Goal: Task Accomplishment & Management: Use online tool/utility

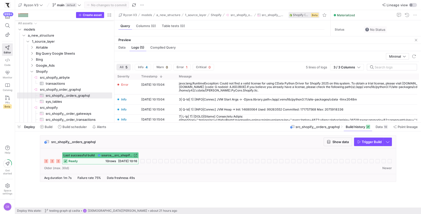
scroll to position [4, 0]
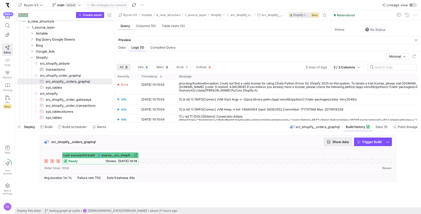
click at [339, 141] on span "Show data" at bounding box center [340, 142] width 16 height 4
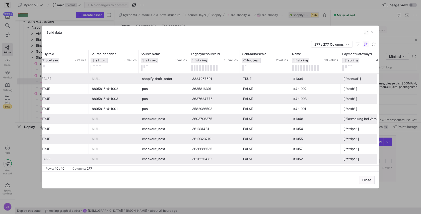
scroll to position [0, 0]
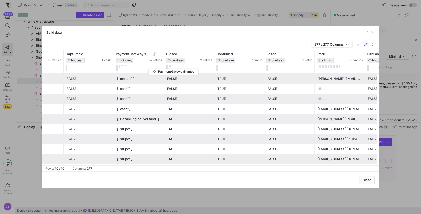
drag, startPoint x: 112, startPoint y: 68, endPoint x: 151, endPoint y: 68, distance: 38.6
click at [151, 68] on div "PaymentGatewayNames STRING 4 values" at bounding box center [139, 62] width 50 height 24
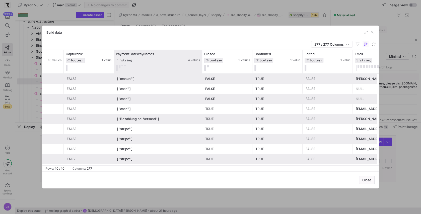
drag, startPoint x: 163, startPoint y: 66, endPoint x: 201, endPoint y: 69, distance: 38.4
click at [201, 69] on div at bounding box center [202, 62] width 2 height 24
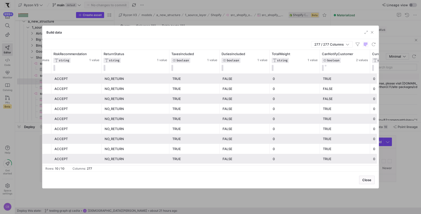
drag, startPoint x: 151, startPoint y: 57, endPoint x: 174, endPoint y: 57, distance: 22.8
click at [170, 57] on div at bounding box center [169, 62] width 2 height 24
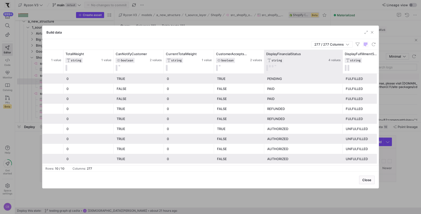
drag, startPoint x: 313, startPoint y: 60, endPoint x: 341, endPoint y: 66, distance: 28.8
click at [341, 66] on div at bounding box center [342, 62] width 2 height 24
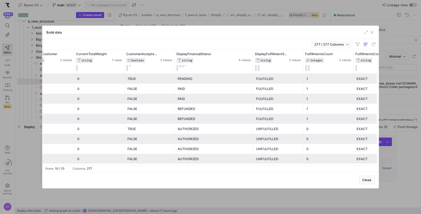
click at [349, 45] on icon "button" at bounding box center [347, 45] width 4 height 4
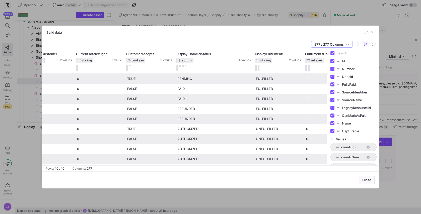
click at [263, 117] on div "FULFILLED" at bounding box center [278, 119] width 44 height 10
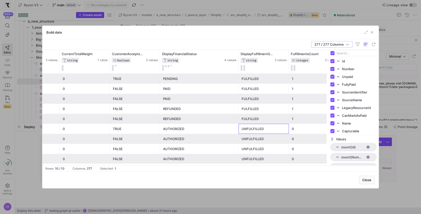
click at [242, 129] on div "UNFULFILLED" at bounding box center [263, 129] width 44 height 10
click at [346, 43] on icon "button" at bounding box center [347, 45] width 4 height 4
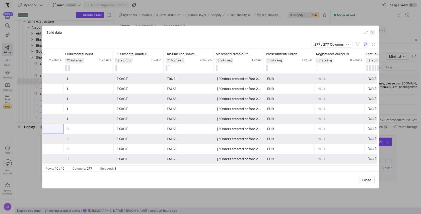
click at [373, 32] on span "button" at bounding box center [371, 32] width 5 height 5
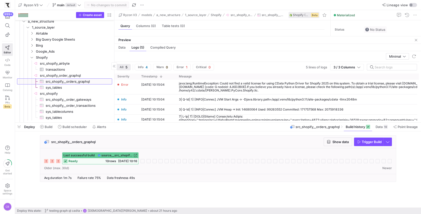
click at [94, 82] on span "src_shopify__orders_graphql​​​​​​​​​" at bounding box center [76, 82] width 61 height 6
click at [418, 40] on span "button" at bounding box center [416, 40] width 6 height 6
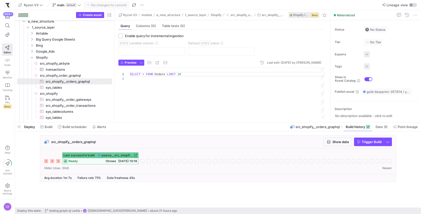
click at [191, 74] on div "SELECT * FROM Orders LIMIT 10" at bounding box center [227, 93] width 194 height 51
drag, startPoint x: 167, startPoint y: 72, endPoint x: 186, endPoint y: 72, distance: 18.8
click at [186, 72] on div "SELECT * FROM Orders LIMIT 10" at bounding box center [227, 93] width 194 height 51
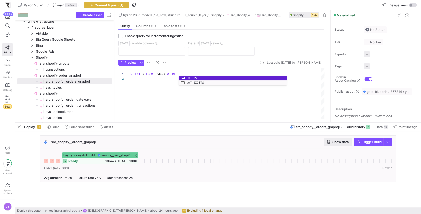
type textarea "SELECT * FROM Orders WHERE"
click at [337, 144] on span "button" at bounding box center [338, 142] width 28 height 8
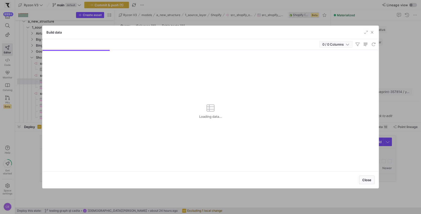
click at [347, 45] on icon "button" at bounding box center [347, 45] width 4 height 4
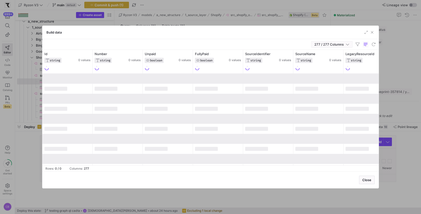
click at [346, 45] on icon "button" at bounding box center [347, 45] width 4 height 4
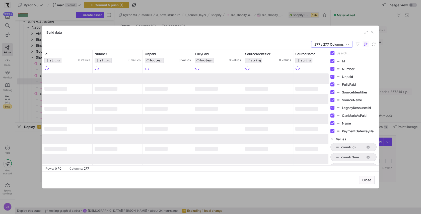
click at [348, 52] on input "Filter Columns Input" at bounding box center [356, 53] width 40 height 10
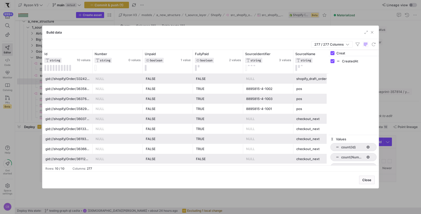
type input "Creat"
click at [264, 33] on div "Build data" at bounding box center [210, 32] width 336 height 13
click at [348, 43] on icon "button" at bounding box center [347, 45] width 4 height 4
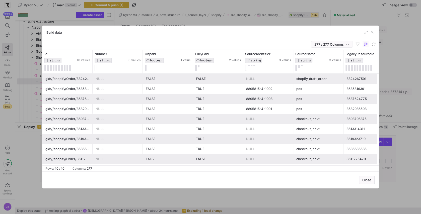
click at [349, 46] on span "button" at bounding box center [331, 44] width 41 height 6
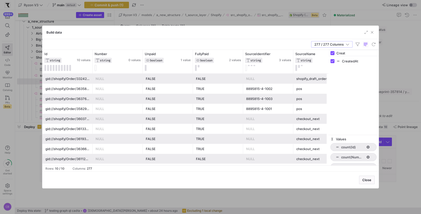
click at [335, 53] on div "Creat" at bounding box center [353, 53] width 50 height 6
click at [349, 54] on input "Creat" at bounding box center [356, 53] width 40 height 10
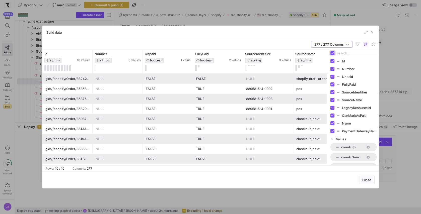
click at [332, 52] on input "Toggle Select All Columns" at bounding box center [332, 53] width 4 height 4
checkbox input "false"
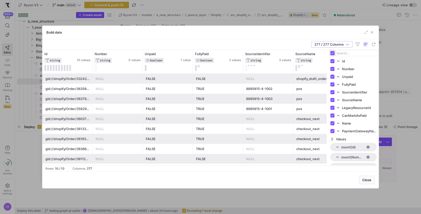
checkbox input "false"
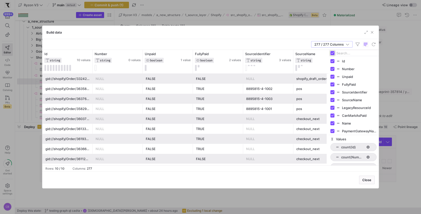
checkbox input "false"
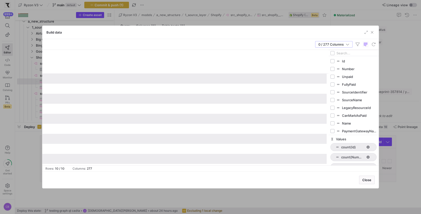
click at [342, 52] on input "Filter Columns Input" at bounding box center [356, 53] width 40 height 10
type input "o"
type input "id"
click at [333, 59] on input "Press SPACE to toggle visibility (hidden)" at bounding box center [332, 61] width 4 height 4
checkbox input "true"
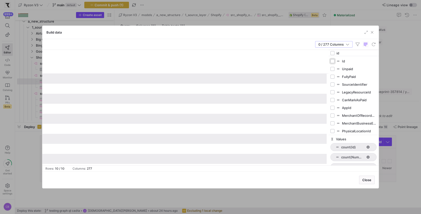
checkbox input "false"
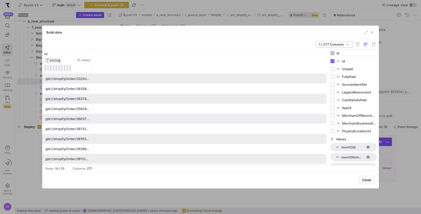
drag, startPoint x: 343, startPoint y: 53, endPoint x: 332, endPoint y: 53, distance: 10.8
click at [332, 53] on div "id" at bounding box center [353, 53] width 50 height 6
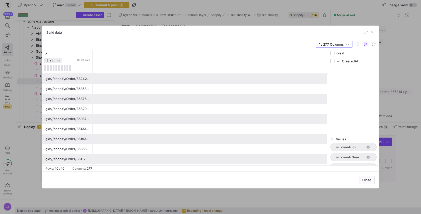
type input "creat"
click at [333, 60] on input "Press SPACE to toggle visibility (hidden)" at bounding box center [332, 61] width 4 height 4
checkbox input "true"
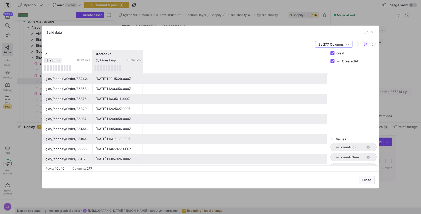
drag, startPoint x: 142, startPoint y: 53, endPoint x: 172, endPoint y: 54, distance: 30.1
click at [143, 54] on div at bounding box center [142, 62] width 2 height 24
drag, startPoint x: 347, startPoint y: 54, endPoint x: 331, endPoint y: 53, distance: 15.8
click at [331, 53] on div "creat" at bounding box center [353, 53] width 50 height 6
checkbox input "false"
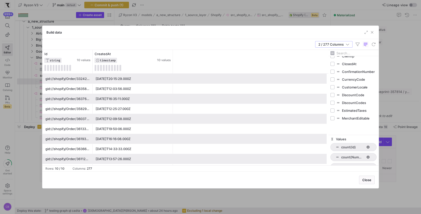
scroll to position [194, 0]
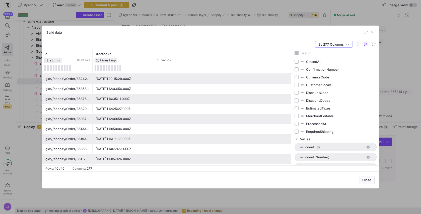
drag, startPoint x: 328, startPoint y: 78, endPoint x: 292, endPoint y: 80, distance: 35.9
click at [292, 80] on div at bounding box center [291, 108] width 1 height 116
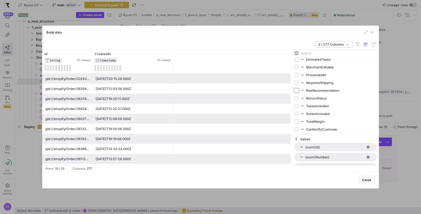
click at [295, 88] on input "Press SPACE to toggle visibility (hidden)" at bounding box center [296, 90] width 4 height 4
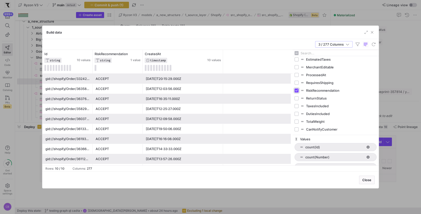
click at [296, 89] on input "Press SPACE to toggle visibility (visible)" at bounding box center [296, 90] width 4 height 4
checkbox input "false"
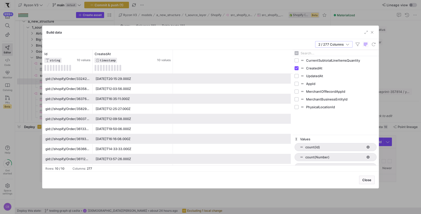
scroll to position [422, 0]
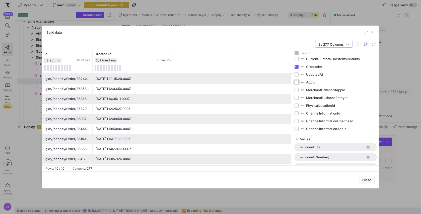
click at [297, 82] on input "Press SPACE to toggle visibility (hidden)" at bounding box center [296, 82] width 4 height 4
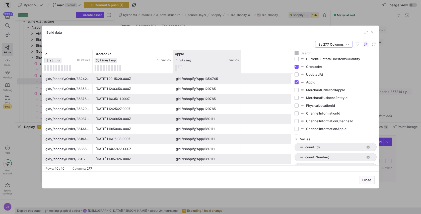
drag, startPoint x: 222, startPoint y: 65, endPoint x: 240, endPoint y: 66, distance: 17.8
click at [240, 66] on div at bounding box center [240, 62] width 2 height 24
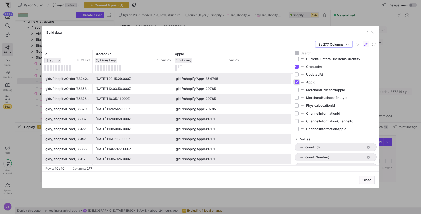
click at [296, 82] on input "Press SPACE to toggle visibility (visible)" at bounding box center [296, 82] width 4 height 4
checkbox input "false"
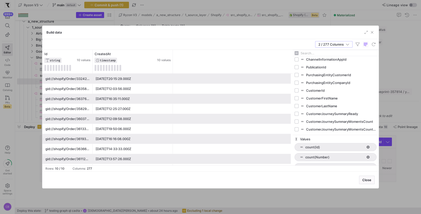
scroll to position [494, 0]
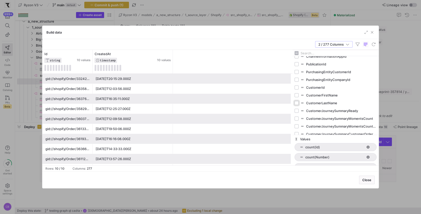
click at [297, 101] on input "Press SPACE to toggle visibility (hidden)" at bounding box center [296, 103] width 4 height 4
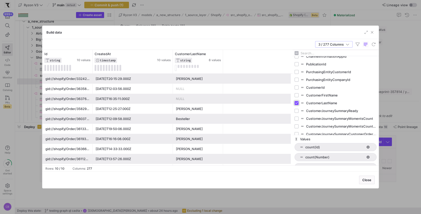
click at [297, 101] on input "Press SPACE to toggle visibility (visible)" at bounding box center [296, 103] width 4 height 4
checkbox input "false"
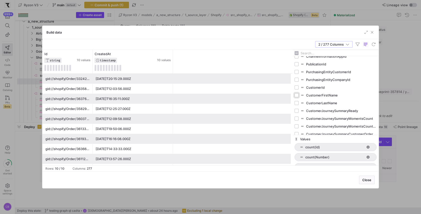
click at [297, 93] on input "Press SPACE to toggle visibility (hidden)" at bounding box center [296, 95] width 4 height 4
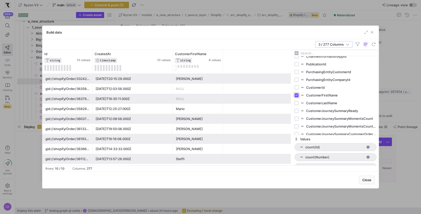
click at [297, 93] on input "Press SPACE to toggle visibility (visible)" at bounding box center [296, 95] width 4 height 4
checkbox input "false"
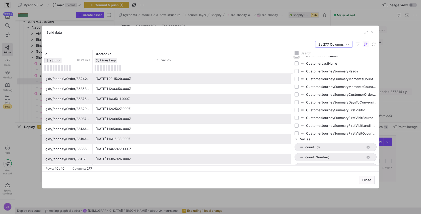
scroll to position [537, 0]
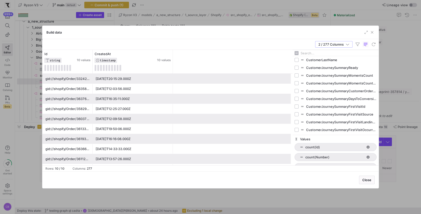
click at [314, 50] on input "Filter Columns Input" at bounding box center [338, 53] width 76 height 10
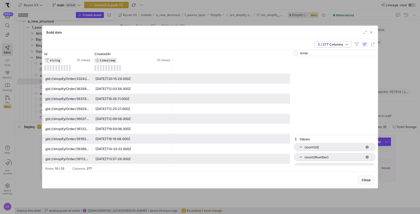
scroll to position [0, 0]
type input "items"
click at [296, 60] on input "Press SPACE to toggle visibility (hidden)" at bounding box center [296, 61] width 4 height 4
checkbox input "true"
checkbox input "false"
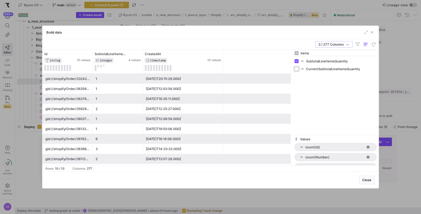
click at [298, 69] on input "Press SPACE to toggle visibility (hidden)" at bounding box center [296, 69] width 4 height 4
checkbox input "true"
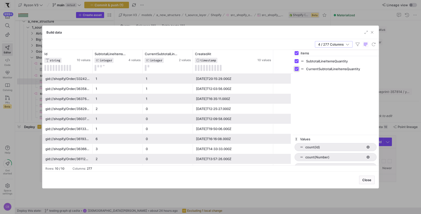
click at [298, 69] on input "Press SPACE to toggle visibility (visible)" at bounding box center [296, 69] width 4 height 4
checkbox input "false"
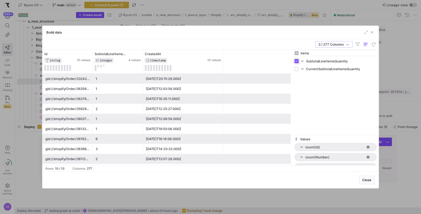
click at [297, 59] on input "Press SPACE to toggle visibility (visible)" at bounding box center [296, 61] width 4 height 4
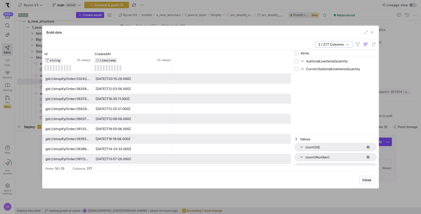
click at [333, 52] on input "items" at bounding box center [338, 53] width 76 height 10
click at [295, 60] on input "Press SPACE to toggle visibility (hidden)" at bounding box center [296, 61] width 4 height 4
checkbox input "true"
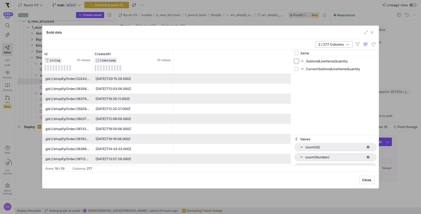
checkbox input "false"
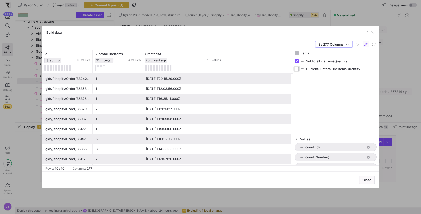
click at [297, 67] on input "Press SPACE to toggle visibility (hidden)" at bounding box center [296, 69] width 4 height 4
checkbox input "true"
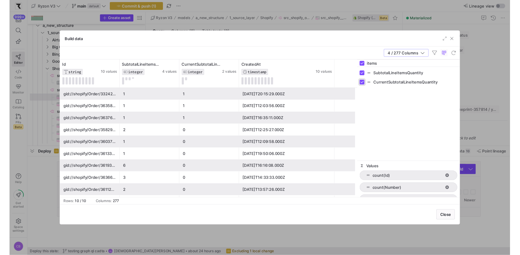
scroll to position [0, 48]
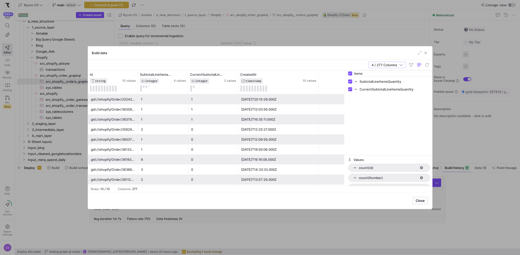
click at [366, 73] on input "items" at bounding box center [392, 73] width 76 height 10
click at [398, 65] on span "4 / 277 Columns" at bounding box center [386, 65] width 28 height 4
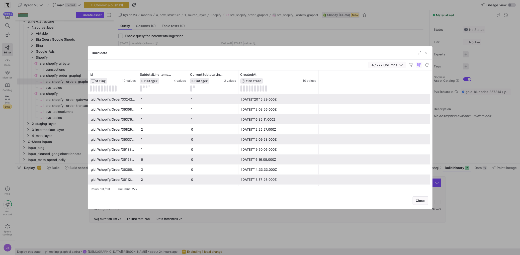
click at [403, 66] on span "button" at bounding box center [387, 65] width 37 height 6
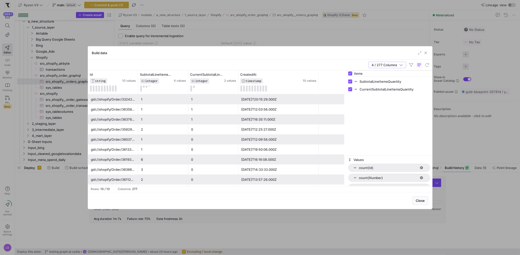
drag, startPoint x: 372, startPoint y: 73, endPoint x: 350, endPoint y: 73, distance: 22.1
click at [350, 73] on div "items" at bounding box center [389, 74] width 86 height 6
checkbox input "false"
click at [350, 81] on input "Press SPACE to toggle visibility (hidden)" at bounding box center [350, 81] width 4 height 4
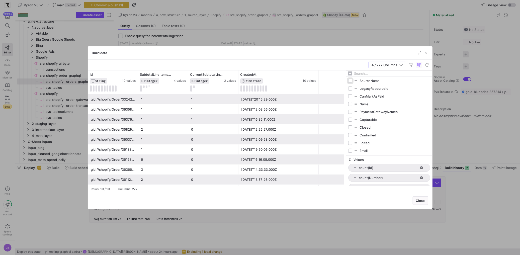
checkbox input "true"
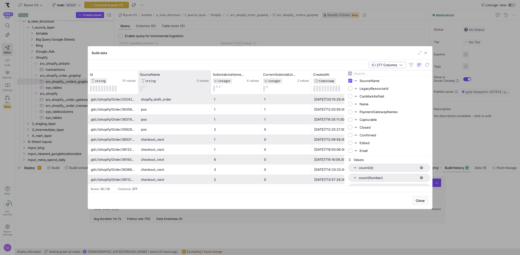
drag, startPoint x: 187, startPoint y: 74, endPoint x: 213, endPoint y: 74, distance: 26.3
click at [212, 74] on div at bounding box center [211, 82] width 2 height 24
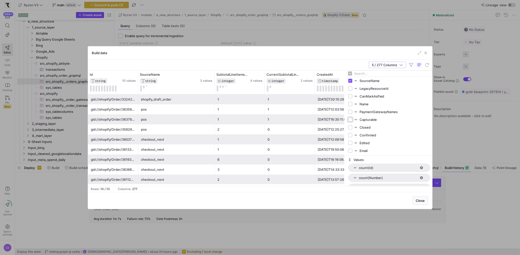
click at [350, 121] on input "Press SPACE to toggle visibility (hidden)" at bounding box center [350, 120] width 4 height 4
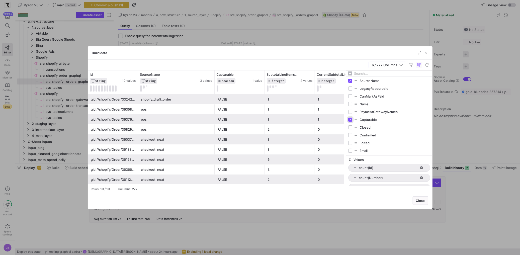
click at [350, 121] on input "Press SPACE to toggle visibility (visible)" at bounding box center [350, 120] width 4 height 4
checkbox input "false"
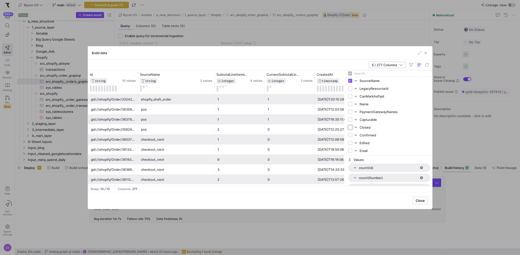
click at [351, 127] on input "Press SPACE to toggle visibility (hidden)" at bounding box center [350, 127] width 4 height 4
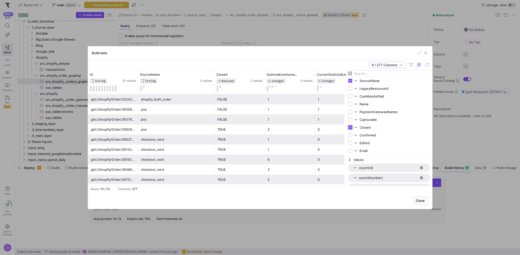
click at [351, 127] on input "Press SPACE to toggle visibility (visible)" at bounding box center [350, 127] width 4 height 4
checkbox input "false"
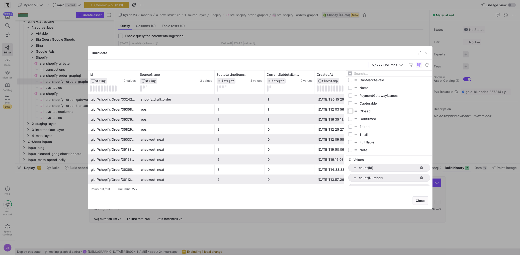
scroll to position [56, 0]
click at [351, 135] on input "Press SPACE to toggle visibility (hidden)" at bounding box center [350, 134] width 4 height 4
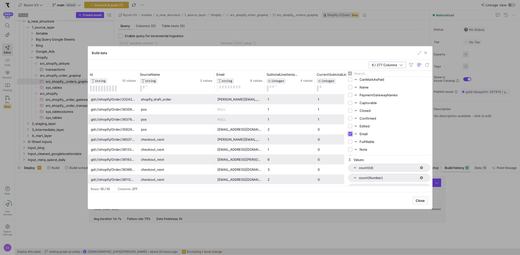
click at [351, 135] on input "Press SPACE to toggle visibility (visible)" at bounding box center [350, 134] width 4 height 4
checkbox input "false"
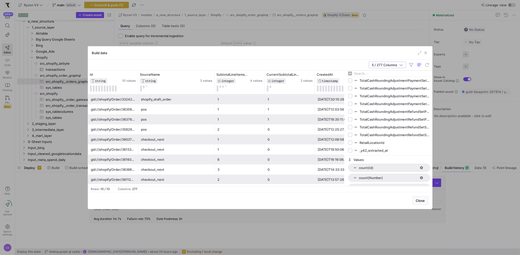
scroll to position [2064, 0]
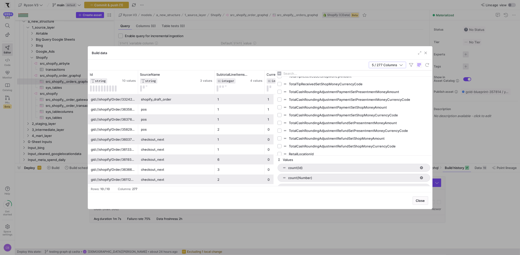
drag, startPoint x: 346, startPoint y: 113, endPoint x: 267, endPoint y: 120, distance: 79.5
click at [275, 120] on div "TotalTipReceivedSetShopMoneyAmount TotalTipReceivedSetShopMoneyCurrencyCode Tot…" at bounding box center [353, 128] width 157 height 116
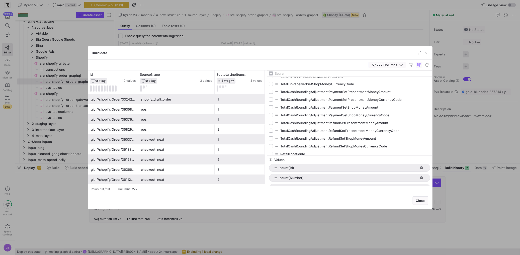
click at [402, 65] on icon "button" at bounding box center [401, 65] width 4 height 4
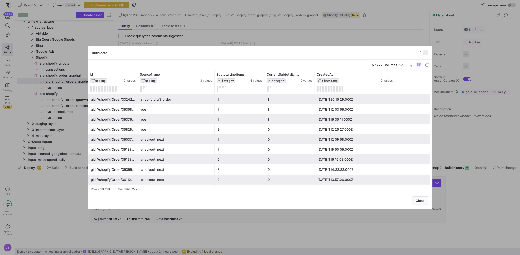
click at [420, 52] on span "button" at bounding box center [425, 52] width 5 height 5
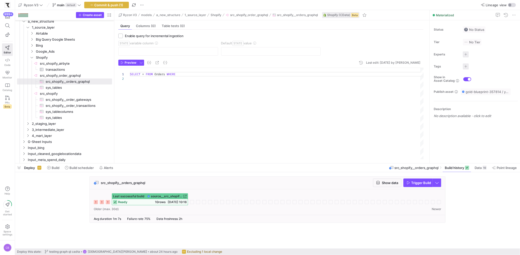
scroll to position [0, 48]
click at [186, 72] on div "SELECT * FROM Orders WHERE" at bounding box center [277, 113] width 294 height 91
type textarea "SELECT * FROM Orders WHERE CreatedAt > '[DATE]'"
click at [120, 2] on span "button" at bounding box center [106, 5] width 44 height 6
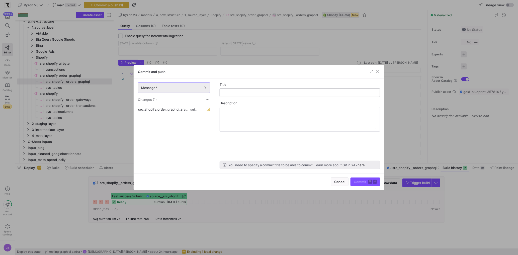
click at [227, 94] on input "text" at bounding box center [300, 93] width 152 height 4
type input "testing graph ql"
click at [364, 184] on span "submit" at bounding box center [365, 182] width 29 height 8
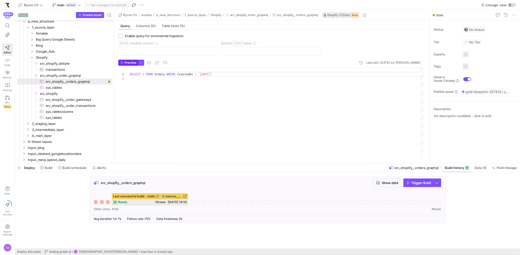
click at [122, 64] on span "Preview" at bounding box center [129, 63] width 16 height 4
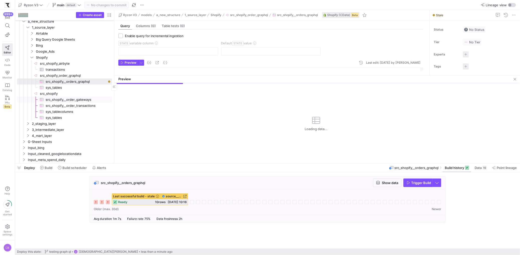
click at [71, 101] on span "src_shopify__order_gateways​​​​​​​​​" at bounding box center [76, 100] width 61 height 6
checkbox input "true"
type input "UpdatedAt"
type input "[DATE]"
type textarea "SELECT Id, CustomerId, Email, CreatedAt, UpdatedAt, PaymentGatewayNames FROM Or…"
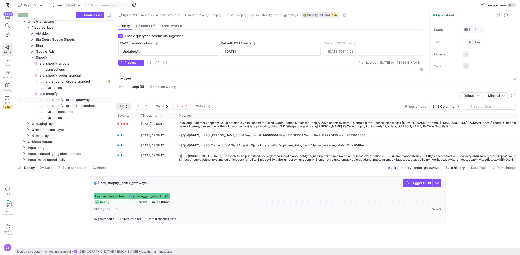
click at [181, 68] on div "SELECT Id , CustomerId , Email , CreatedAt , UpdatedAt ," at bounding box center [277, 92] width 294 height 49
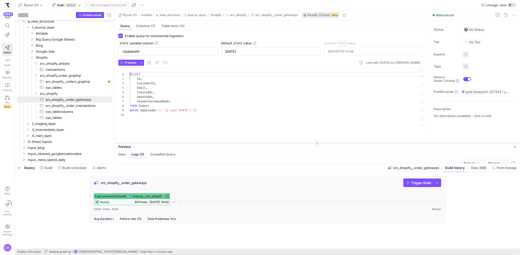
drag, startPoint x: 184, startPoint y: 75, endPoint x: 190, endPoint y: 142, distance: 67.6
click at [190, 143] on div at bounding box center [316, 143] width 405 height 0
click at [64, 88] on span "sys_tables​​​​​​​​​" at bounding box center [76, 88] width 61 height 6
checkbox input "false"
type textarea "SELECT * FROM sys_tables"
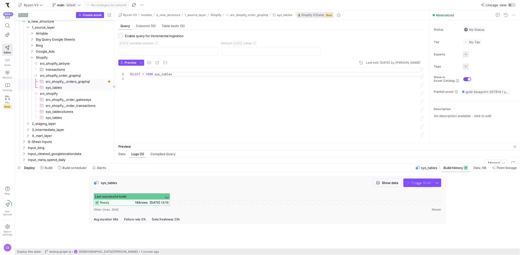
click at [72, 82] on span "src_shopify__orders_graphql​​​​​​​​​" at bounding box center [76, 82] width 61 height 6
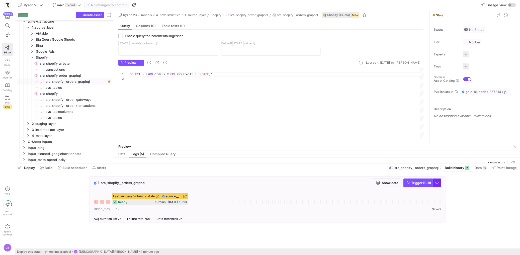
click at [420, 182] on span "button" at bounding box center [437, 183] width 8 height 8
click at [420, 198] on span "Full Refresh Build" at bounding box center [422, 200] width 32 height 4
click at [420, 185] on span "button" at bounding box center [437, 183] width 8 height 8
click at [420, 186] on div at bounding box center [260, 127] width 520 height 255
click at [420, 186] on span "button" at bounding box center [437, 183] width 8 height 8
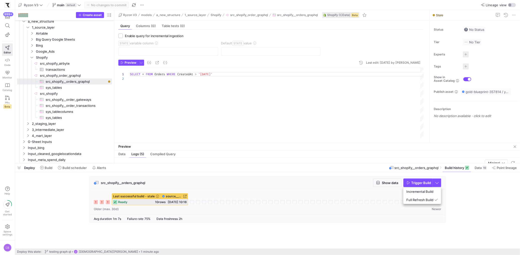
click at [420, 184] on div at bounding box center [260, 127] width 520 height 255
click at [416, 183] on span "Trigger Build" at bounding box center [421, 183] width 20 height 4
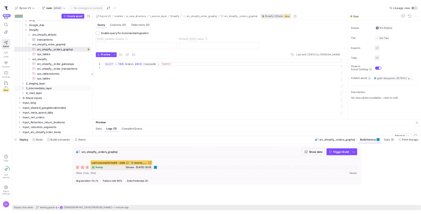
scroll to position [41, 0]
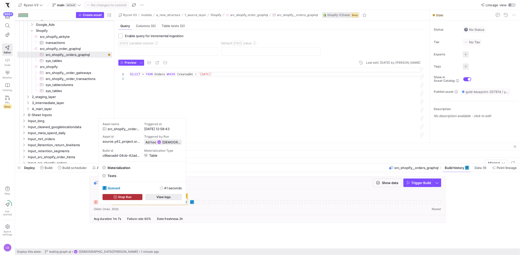
click at [173, 197] on span "button" at bounding box center [164, 197] width 36 height 6
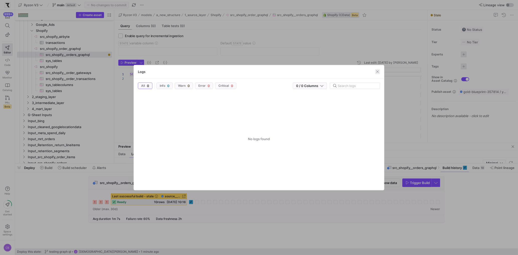
click at [377, 71] on span "button" at bounding box center [377, 71] width 5 height 5
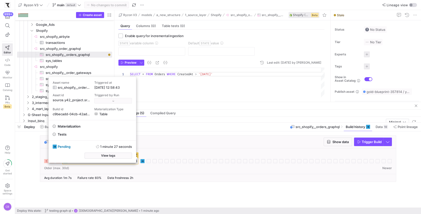
click at [150, 160] on icon at bounding box center [148, 161] width 4 height 4
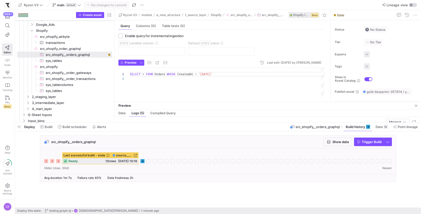
click at [149, 156] on div "Last successful build - stale source__src_shopify_order_graphql__src_shopify__o…" at bounding box center [217, 158] width 347 height 12
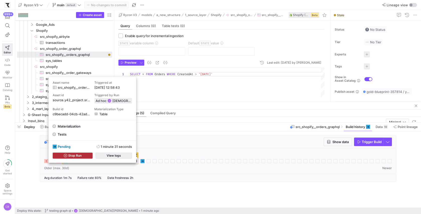
click at [124, 155] on span "button" at bounding box center [114, 156] width 36 height 6
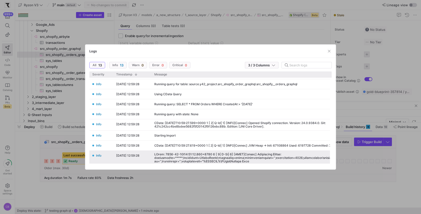
scroll to position [12, 0]
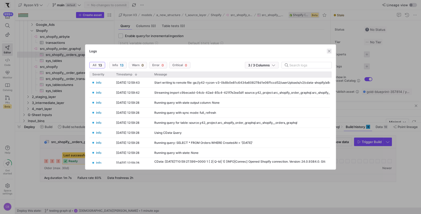
click at [327, 50] on span "button" at bounding box center [328, 51] width 5 height 5
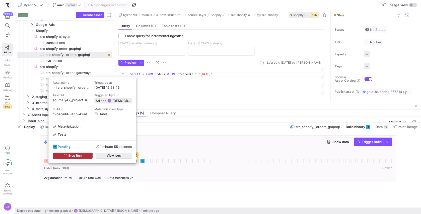
click at [128, 155] on span "button" at bounding box center [114, 156] width 36 height 6
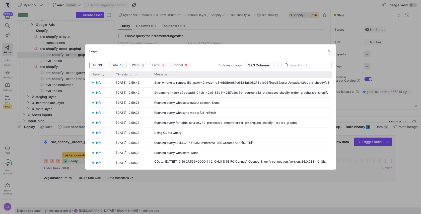
click at [114, 196] on div at bounding box center [210, 107] width 421 height 214
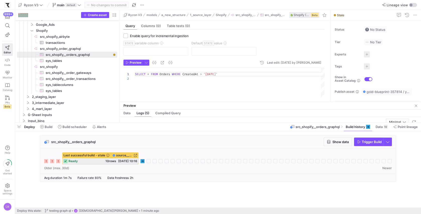
drag, startPoint x: 114, startPoint y: 49, endPoint x: 119, endPoint y: 49, distance: 5.0
click at [119, 49] on as-split "Create asset Drag here to set row groups Drag here to set column labels Group 1…" at bounding box center [217, 66] width 405 height 112
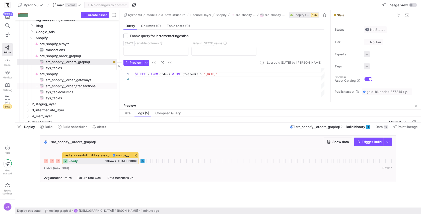
scroll to position [30, 0]
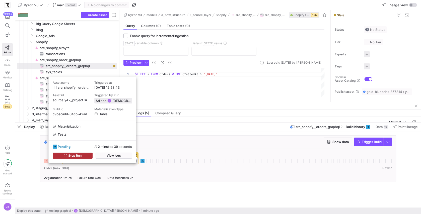
click at [132, 156] on div "pending 2 minutes 39 seconds Stop Run View logs" at bounding box center [92, 152] width 87 height 22
click at [128, 155] on span "button" at bounding box center [114, 156] width 36 height 6
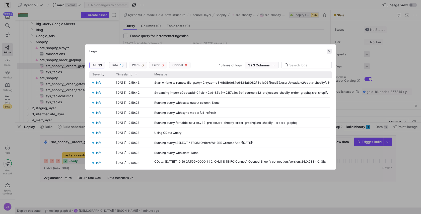
click at [328, 52] on span "button" at bounding box center [328, 51] width 5 height 5
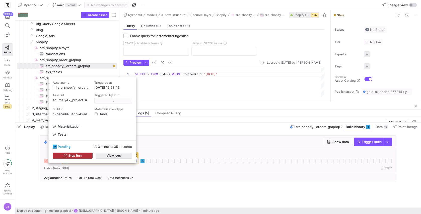
click at [122, 157] on span "button" at bounding box center [114, 156] width 36 height 6
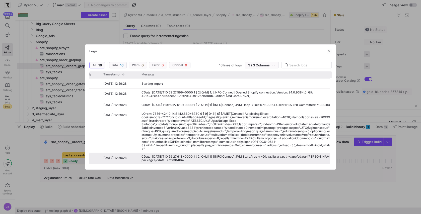
scroll to position [0, 31]
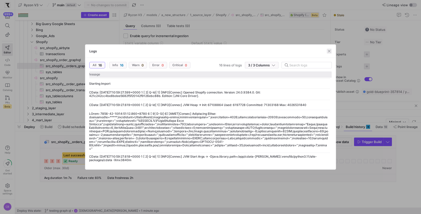
click at [330, 52] on span "button" at bounding box center [328, 51] width 5 height 5
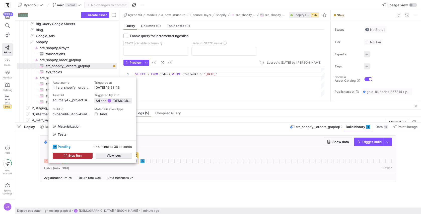
click at [118, 155] on span "View logs" at bounding box center [114, 156] width 14 height 4
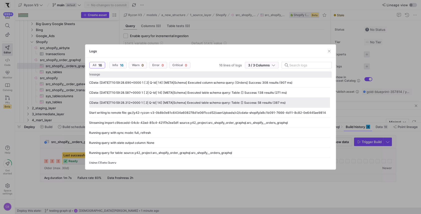
scroll to position [0, 5]
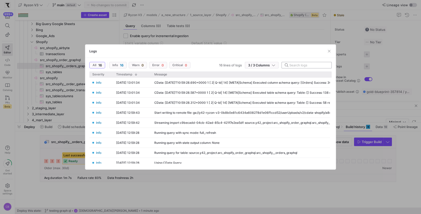
click at [300, 62] on div at bounding box center [308, 65] width 38 height 6
click at [329, 50] on span "button" at bounding box center [328, 51] width 5 height 5
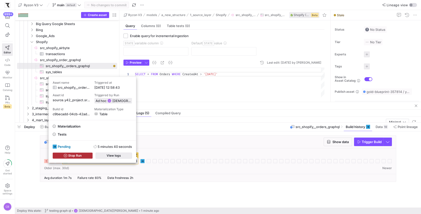
click at [126, 158] on span "button" at bounding box center [114, 156] width 36 height 6
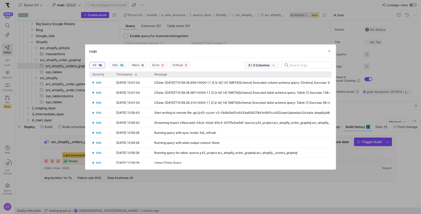
click at [152, 186] on div at bounding box center [210, 107] width 421 height 214
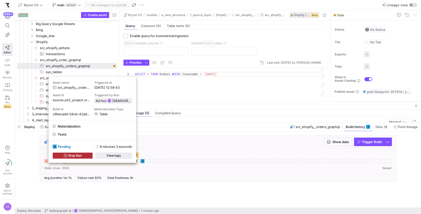
click at [125, 155] on span "button" at bounding box center [114, 156] width 36 height 6
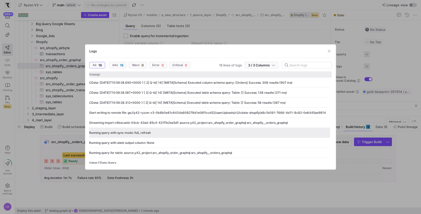
scroll to position [0, 0]
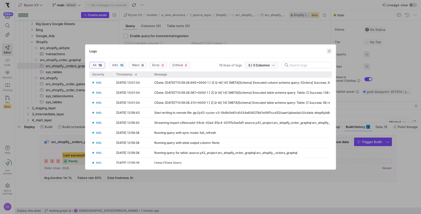
click at [329, 51] on span "button" at bounding box center [328, 51] width 5 height 5
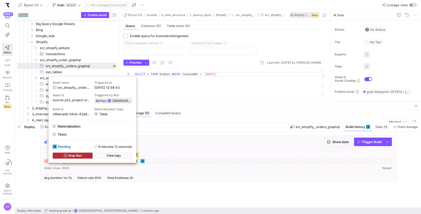
click at [130, 159] on div "pending 6 minutes 12 seconds Stop Run View logs" at bounding box center [92, 152] width 87 height 22
click at [128, 156] on span "button" at bounding box center [114, 156] width 36 height 6
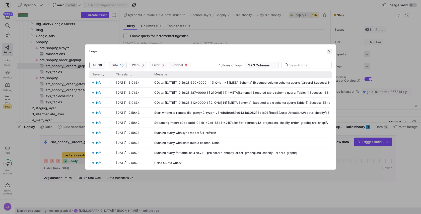
click at [329, 52] on span "button" at bounding box center [328, 51] width 5 height 5
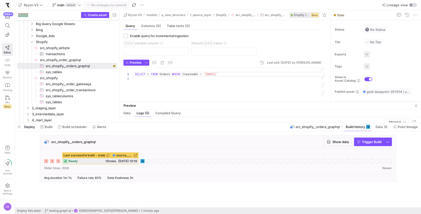
click at [149, 161] on icon at bounding box center [148, 161] width 4 height 4
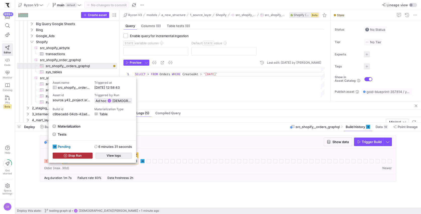
click at [125, 157] on span "button" at bounding box center [114, 156] width 36 height 6
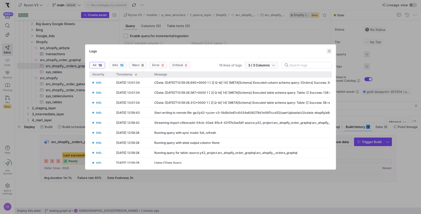
click at [329, 51] on span "button" at bounding box center [328, 51] width 5 height 5
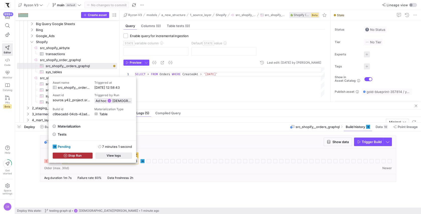
click at [116, 155] on span "View logs" at bounding box center [114, 156] width 14 height 4
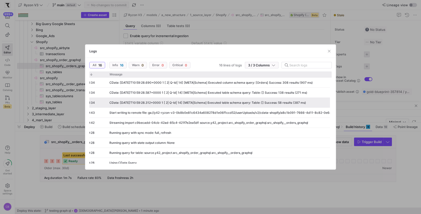
scroll to position [0, 41]
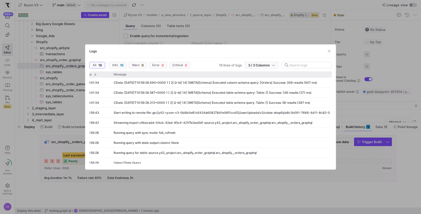
click at [278, 40] on div at bounding box center [210, 107] width 421 height 214
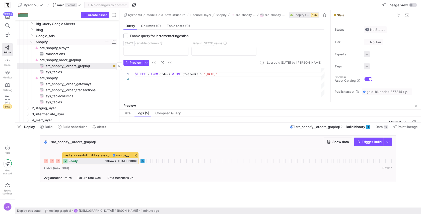
click at [32, 41] on icon "Press SPACE to select this row." at bounding box center [32, 41] width 4 height 3
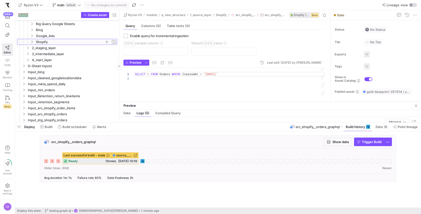
click at [32, 40] on icon at bounding box center [32, 41] width 4 height 3
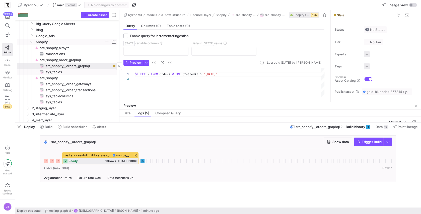
click at [56, 71] on span "sys_tables​​​​​​​​​" at bounding box center [79, 72] width 66 height 6
type textarea "SELECT * FROM sys_tables"
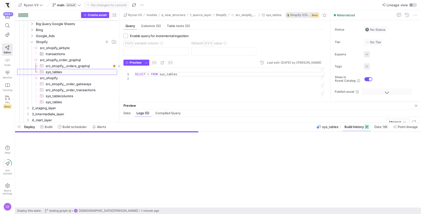
scroll to position [4, 0]
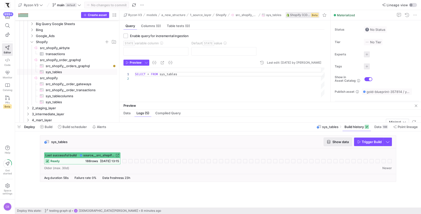
click at [332, 144] on span "button" at bounding box center [338, 142] width 28 height 8
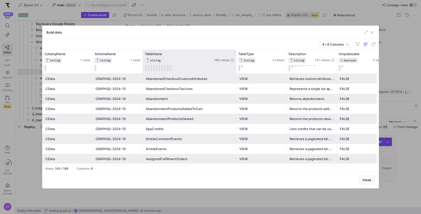
drag, startPoint x: 192, startPoint y: 68, endPoint x: 234, endPoint y: 68, distance: 42.6
click at [235, 68] on div at bounding box center [236, 62] width 2 height 24
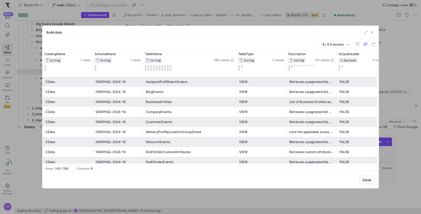
scroll to position [83, 0]
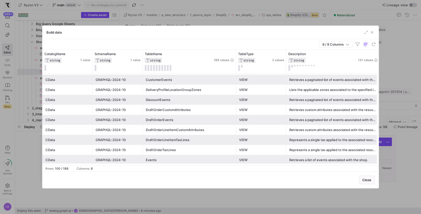
drag, startPoint x: 335, startPoint y: 68, endPoint x: 378, endPoint y: 69, distance: 43.4
click at [378, 69] on div "Build data 8 / 8 Columns Drag here to set row groups Drag here to set column la…" at bounding box center [210, 107] width 336 height 163
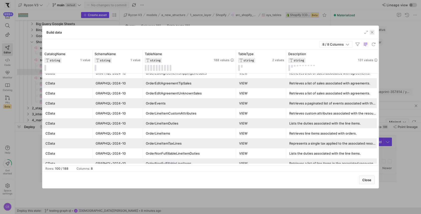
click at [372, 31] on span "button" at bounding box center [371, 32] width 5 height 5
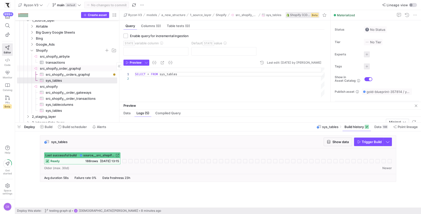
click at [73, 69] on span "src_shopify_order_graphql​​​​​​​​" at bounding box center [78, 69] width 76 height 6
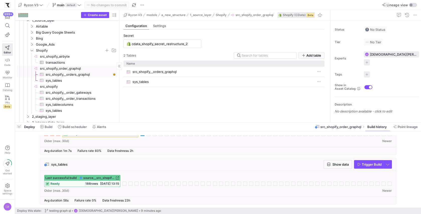
click at [76, 74] on span "src_shopify__orders_graphql​​​​​​​​​" at bounding box center [79, 75] width 66 height 6
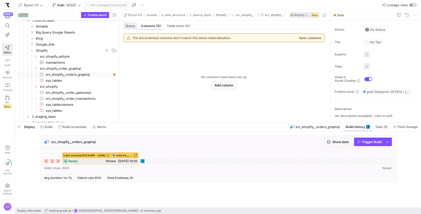
click at [130, 25] on span "Query" at bounding box center [130, 25] width 10 height 3
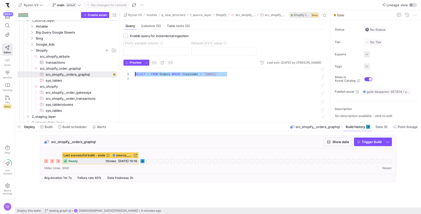
drag, startPoint x: 234, startPoint y: 73, endPoint x: 133, endPoint y: 74, distance: 100.5
click at [135, 74] on div "SELECT * FROM Orders WHERE CreatedAt > '[DATE]'" at bounding box center [229, 93] width 189 height 51
click at [72, 83] on span "sys_tables​​​​​​​​​" at bounding box center [79, 81] width 66 height 6
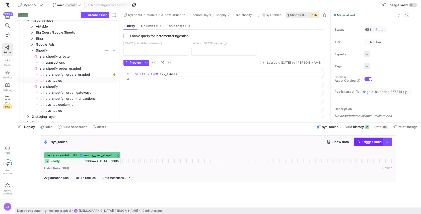
click at [360, 144] on span "button" at bounding box center [368, 142] width 29 height 8
click at [340, 144] on span "Show data" at bounding box center [340, 142] width 16 height 4
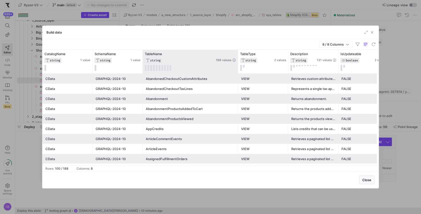
drag, startPoint x: 192, startPoint y: 60, endPoint x: 239, endPoint y: 65, distance: 47.2
click at [239, 65] on div at bounding box center [238, 62] width 2 height 24
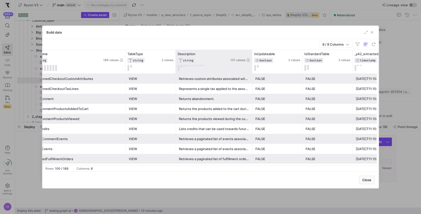
drag, startPoint x: 225, startPoint y: 57, endPoint x: 255, endPoint y: 61, distance: 30.9
click at [253, 61] on div at bounding box center [252, 62] width 2 height 24
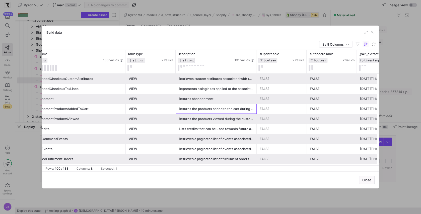
click at [228, 107] on div "Returns the products added to the cart during the customer abandoned visit." at bounding box center [216, 109] width 75 height 10
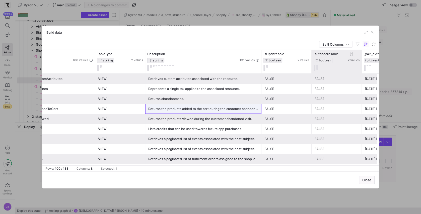
drag, startPoint x: 224, startPoint y: 54, endPoint x: 316, endPoint y: 55, distance: 92.2
click at [316, 55] on div "SchemaName STRING 1 value TableName STRING 188 values TableType STRING 2 values…" at bounding box center [155, 62] width 514 height 24
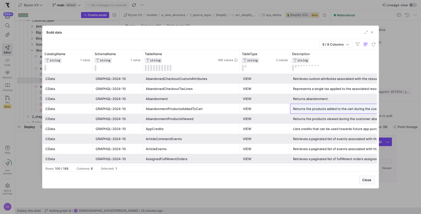
click at [173, 148] on div "ArticleEvents" at bounding box center [191, 149] width 91 height 10
click at [178, 157] on div "AssignedFulfillmentOrders" at bounding box center [191, 159] width 91 height 10
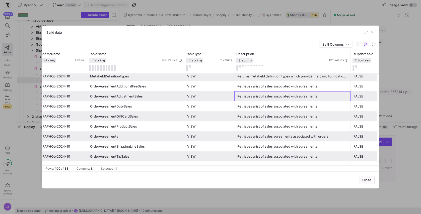
click at [285, 97] on div "Retrieves a list of sales associated with agreements." at bounding box center [292, 96] width 110 height 10
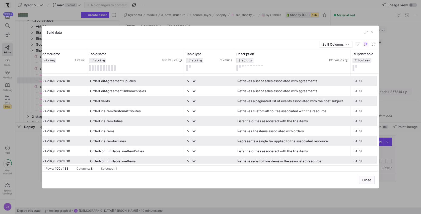
click at [120, 120] on div "OrderLineItemDuties" at bounding box center [135, 121] width 91 height 10
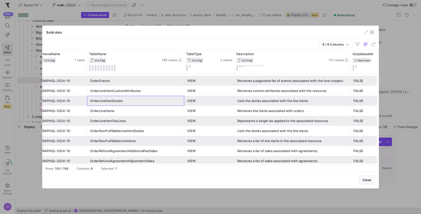
click at [372, 32] on span "button" at bounding box center [371, 32] width 5 height 5
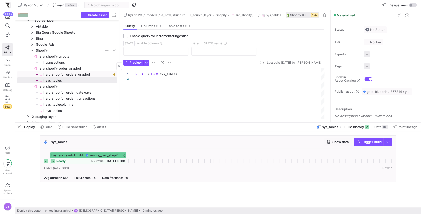
click at [95, 76] on span "src_shopify__orders_graphql​​​​​​​​​" at bounding box center [79, 75] width 66 height 6
type textarea "SELECT * FROM Orders WHERE CreatedAt > '[DATE]'"
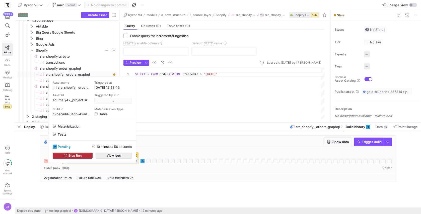
click at [121, 156] on span "button" at bounding box center [114, 156] width 36 height 6
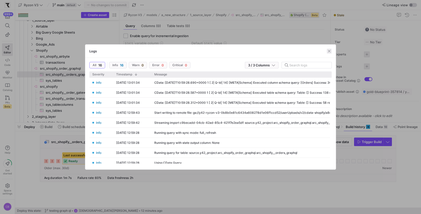
click at [329, 52] on span "button" at bounding box center [328, 51] width 5 height 5
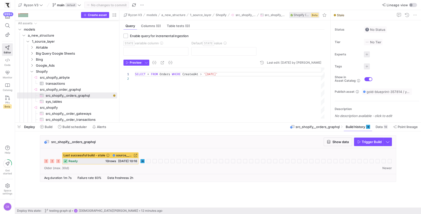
scroll to position [21, 0]
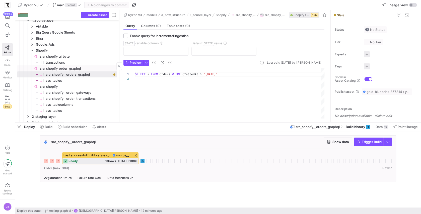
click at [93, 68] on span "src_shopify_order_graphql​​​​​​​​" at bounding box center [78, 69] width 76 height 6
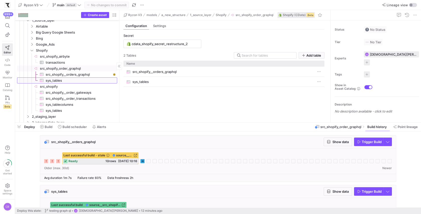
click at [64, 79] on span "sys_tables​​​​​​​​​" at bounding box center [79, 81] width 66 height 6
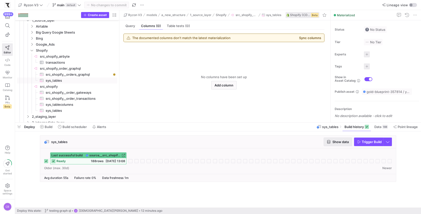
click at [339, 144] on span "button" at bounding box center [338, 142] width 28 height 8
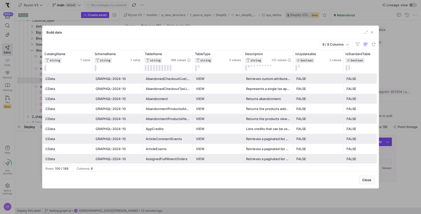
scroll to position [0, 3]
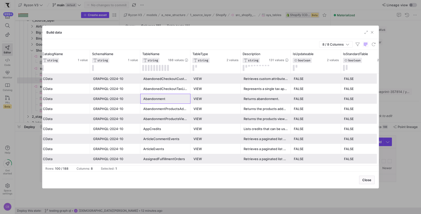
click at [159, 101] on div "Abandonment" at bounding box center [165, 99] width 44 height 10
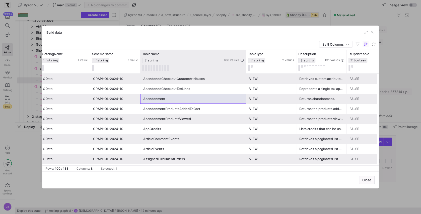
drag, startPoint x: 189, startPoint y: 65, endPoint x: 259, endPoint y: 66, distance: 70.2
click at [247, 66] on div at bounding box center [246, 62] width 2 height 24
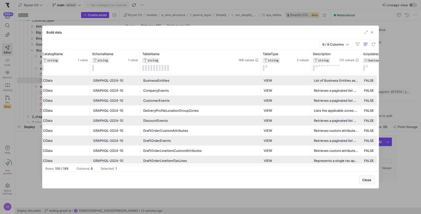
scroll to position [0, 0]
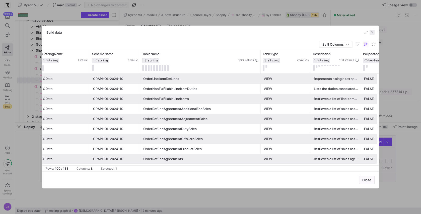
click at [373, 32] on span "button" at bounding box center [371, 32] width 5 height 5
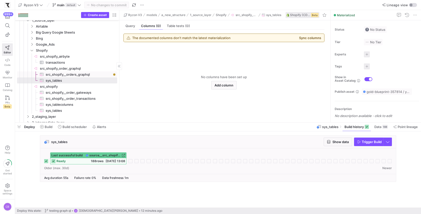
click at [90, 74] on span "src_shopify__orders_graphql​​​​​​​​​" at bounding box center [79, 75] width 66 height 6
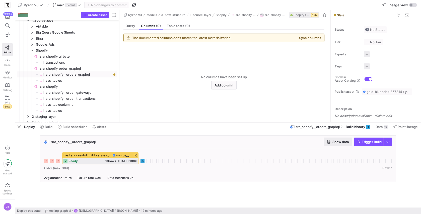
click at [330, 141] on span "Show data" at bounding box center [338, 142] width 22 height 4
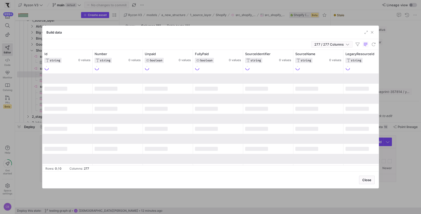
click at [346, 45] on icon "button" at bounding box center [347, 45] width 4 height 4
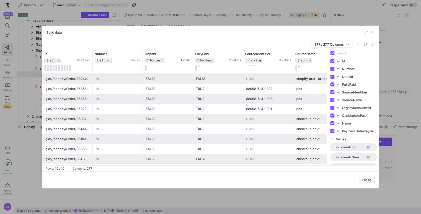
click at [297, 41] on div "277 / 277 Columns" at bounding box center [210, 44] width 336 height 11
click at [287, 103] on div "8895815-4-1003" at bounding box center [268, 99] width 44 height 10
click at [347, 43] on icon "button" at bounding box center [347, 45] width 4 height 4
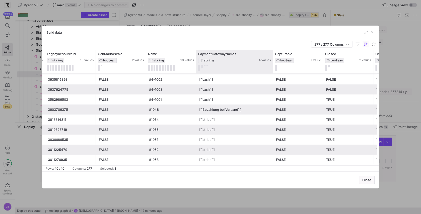
drag, startPoint x: 245, startPoint y: 62, endPoint x: 272, endPoint y: 62, distance: 26.6
click at [272, 62] on div at bounding box center [272, 62] width 2 height 24
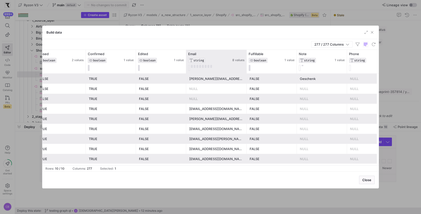
drag, startPoint x: 235, startPoint y: 65, endPoint x: 246, endPoint y: 64, distance: 10.3
click at [246, 64] on div at bounding box center [246, 62] width 2 height 24
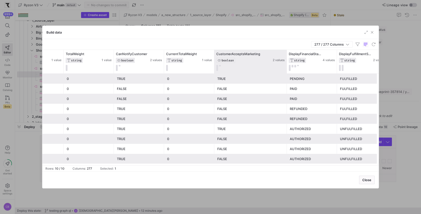
drag, startPoint x: 263, startPoint y: 65, endPoint x: 286, endPoint y: 65, distance: 22.3
click at [286, 65] on div at bounding box center [286, 62] width 2 height 24
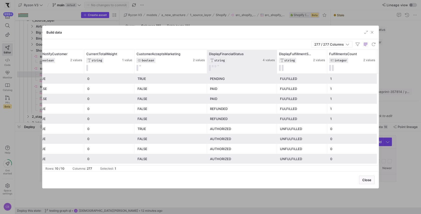
drag, startPoint x: 256, startPoint y: 59, endPoint x: 275, endPoint y: 59, distance: 19.8
click at [275, 59] on div at bounding box center [276, 62] width 2 height 24
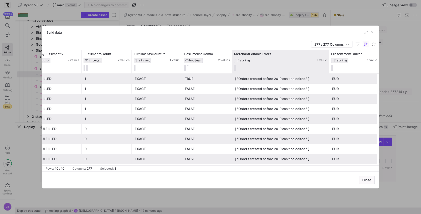
drag, startPoint x: 280, startPoint y: 65, endPoint x: 326, endPoint y: 66, distance: 45.9
click at [328, 66] on div at bounding box center [329, 62] width 2 height 24
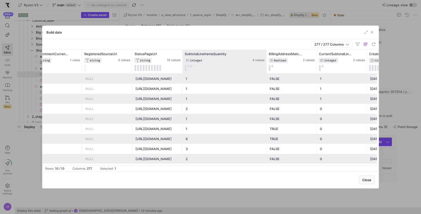
drag, startPoint x: 231, startPoint y: 58, endPoint x: 275, endPoint y: 58, distance: 44.1
click at [267, 58] on div at bounding box center [266, 62] width 2 height 24
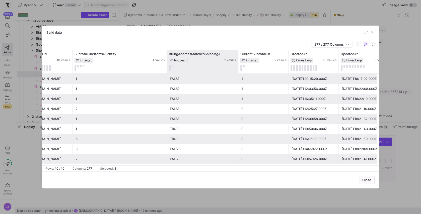
drag, startPoint x: 216, startPoint y: 61, endPoint x: 237, endPoint y: 61, distance: 21.3
click at [237, 61] on div at bounding box center [238, 62] width 2 height 24
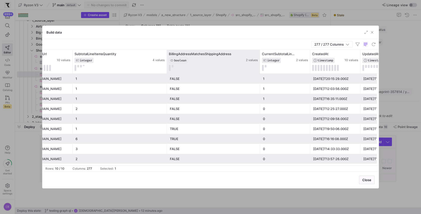
drag, startPoint x: 237, startPoint y: 61, endPoint x: 259, endPoint y: 61, distance: 21.6
click at [259, 61] on div at bounding box center [259, 62] width 2 height 24
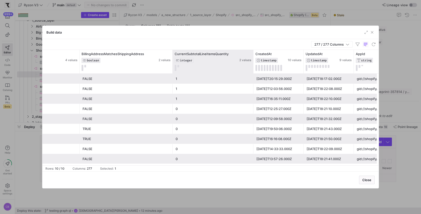
drag, startPoint x: 222, startPoint y: 60, endPoint x: 252, endPoint y: 60, distance: 30.6
click at [252, 60] on div at bounding box center [253, 62] width 2 height 24
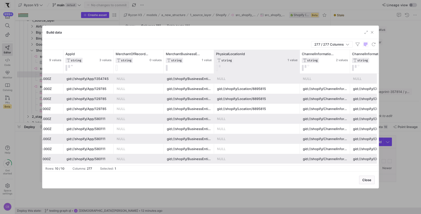
drag, startPoint x: 263, startPoint y: 67, endPoint x: 302, endPoint y: 67, distance: 39.6
click at [300, 67] on div at bounding box center [299, 62] width 2 height 24
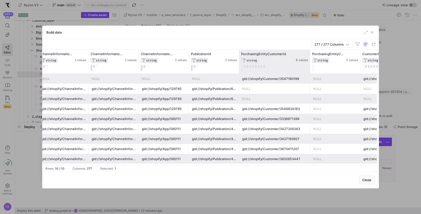
drag, startPoint x: 288, startPoint y: 67, endPoint x: 309, endPoint y: 68, distance: 20.8
click at [309, 68] on div at bounding box center [309, 62] width 2 height 24
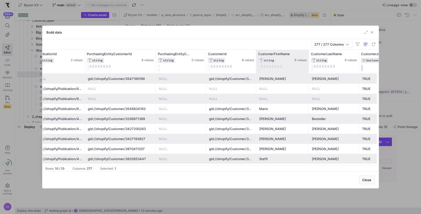
drag, startPoint x: 305, startPoint y: 54, endPoint x: 308, endPoint y: 54, distance: 3.0
click at [308, 54] on div at bounding box center [308, 62] width 2 height 24
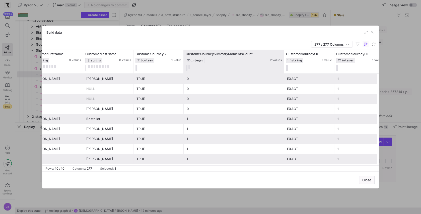
drag, startPoint x: 233, startPoint y: 54, endPoint x: 283, endPoint y: 59, distance: 50.3
click at [283, 59] on div at bounding box center [283, 62] width 2 height 24
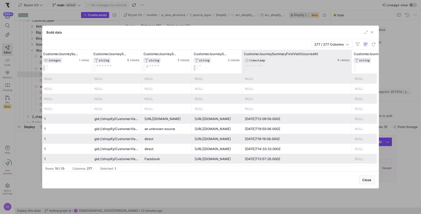
drag, startPoint x: 291, startPoint y: 66, endPoint x: 351, endPoint y: 68, distance: 59.7
click at [351, 68] on div at bounding box center [351, 62] width 2 height 24
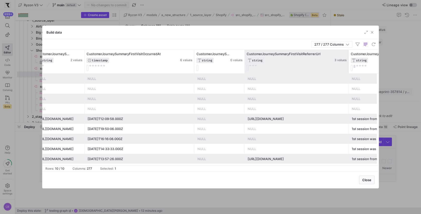
drag, startPoint x: 293, startPoint y: 56, endPoint x: 346, endPoint y: 62, distance: 52.8
click at [347, 62] on div at bounding box center [348, 62] width 2 height 24
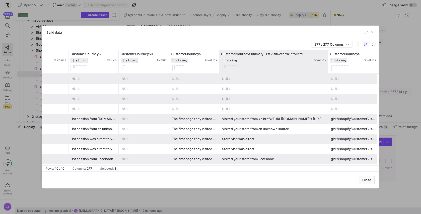
drag, startPoint x: 268, startPoint y: 57, endPoint x: 326, endPoint y: 59, distance: 58.7
click at [326, 59] on div at bounding box center [327, 62] width 2 height 24
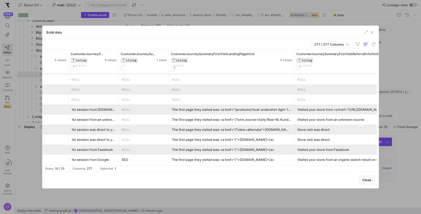
drag, startPoint x: 218, startPoint y: 65, endPoint x: 314, endPoint y: 72, distance: 95.7
drag, startPoint x: 293, startPoint y: 66, endPoint x: 305, endPoint y: 66, distance: 12.8
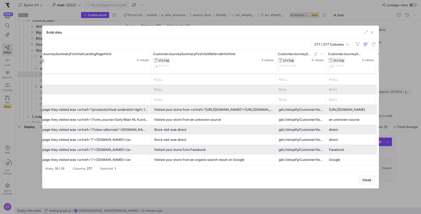
drag, startPoint x: 259, startPoint y: 65, endPoint x: 291, endPoint y: 65, distance: 32.1
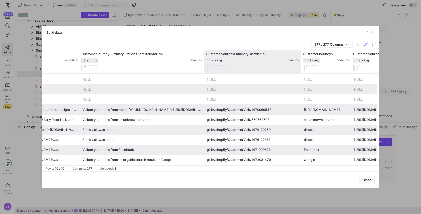
drag, startPoint x: 253, startPoint y: 60, endPoint x: 299, endPoint y: 65, distance: 46.9
click at [299, 65] on div at bounding box center [300, 62] width 2 height 24
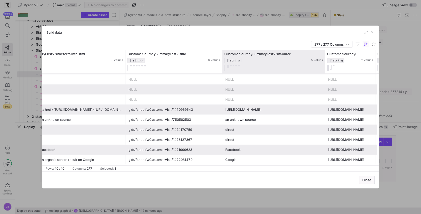
drag, startPoint x: 271, startPoint y: 63, endPoint x: 322, endPoint y: 66, distance: 51.5
click at [324, 66] on div at bounding box center [325, 62] width 2 height 24
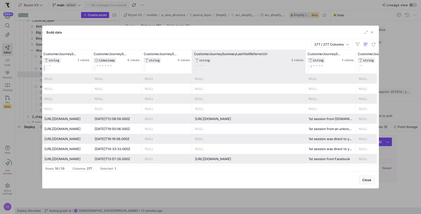
drag, startPoint x: 241, startPoint y: 63, endPoint x: 304, endPoint y: 63, distance: 63.4
click at [304, 63] on div at bounding box center [305, 62] width 2 height 24
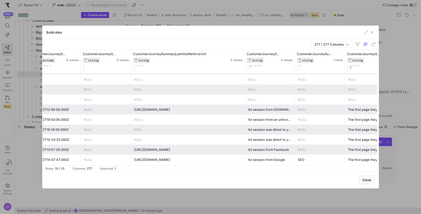
click at [273, 151] on div "1st session from Facebook" at bounding box center [269, 150] width 44 height 10
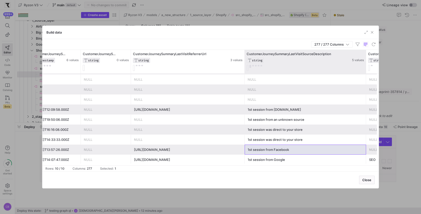
drag, startPoint x: 293, startPoint y: 67, endPoint x: 364, endPoint y: 68, distance: 71.2
click at [364, 68] on div at bounding box center [365, 62] width 2 height 24
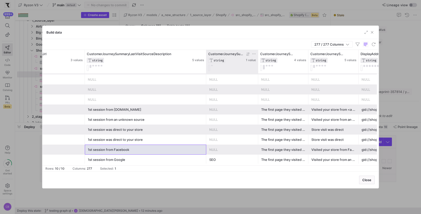
drag, startPoint x: 255, startPoint y: 67, endPoint x: 235, endPoint y: 59, distance: 21.6
click at [235, 59] on div "CustomerJourneySummaryLastVisitSourceType STRING 1 value" at bounding box center [232, 62] width 52 height 24
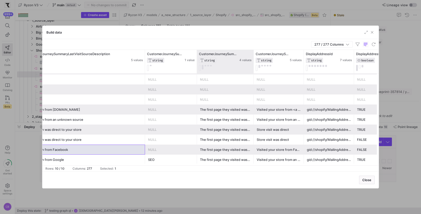
drag, startPoint x: 246, startPoint y: 65, endPoint x: 252, endPoint y: 68, distance: 7.0
click at [252, 68] on div at bounding box center [253, 62] width 2 height 24
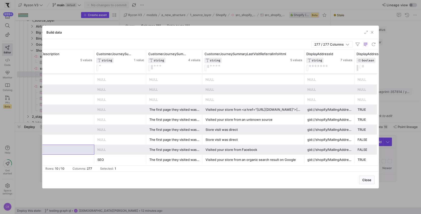
drag, startPoint x: 251, startPoint y: 65, endPoint x: 303, endPoint y: 75, distance: 52.6
click at [303, 75] on div "CustomerJourneySummaryLastVisitSourceDescription STRING 5 values CustomerJourne…" at bounding box center [210, 108] width 336 height 116
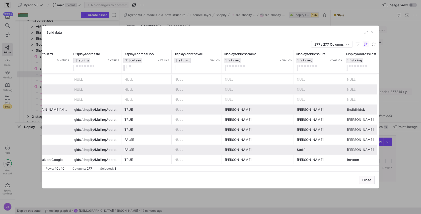
drag, startPoint x: 271, startPoint y: 69, endPoint x: 299, endPoint y: 69, distance: 27.8
click at [294, 69] on div at bounding box center [293, 62] width 2 height 24
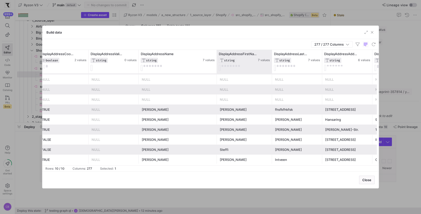
drag, startPoint x: 265, startPoint y: 67, endPoint x: 271, endPoint y: 65, distance: 5.5
click at [271, 65] on div at bounding box center [271, 62] width 2 height 24
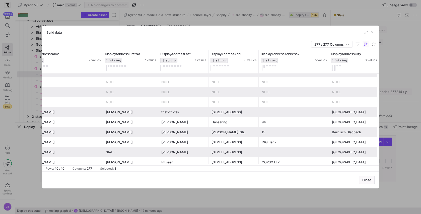
drag, startPoint x: 307, startPoint y: 66, endPoint x: 327, endPoint y: 74, distance: 21.3
click at [327, 74] on div "DisplayAddressValidationResultSummary STRING 0 values DisplayAddressName STRING…" at bounding box center [210, 108] width 336 height 116
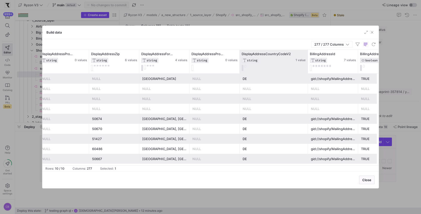
drag, startPoint x: 288, startPoint y: 67, endPoint x: 306, endPoint y: 67, distance: 18.0
click at [306, 67] on div at bounding box center [307, 62] width 2 height 24
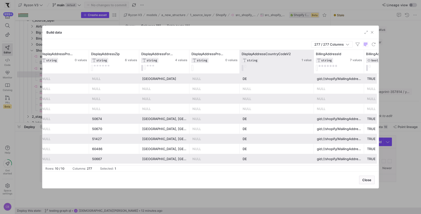
drag, startPoint x: 306, startPoint y: 67, endPoint x: 313, endPoint y: 67, distance: 6.3
click at [313, 67] on div at bounding box center [313, 62] width 2 height 24
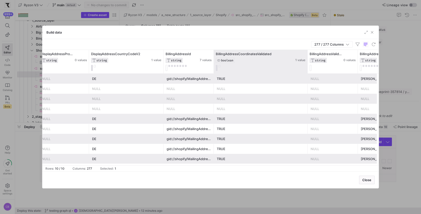
drag, startPoint x: 263, startPoint y: 61, endPoint x: 306, endPoint y: 63, distance: 43.6
click at [306, 63] on div at bounding box center [307, 62] width 2 height 24
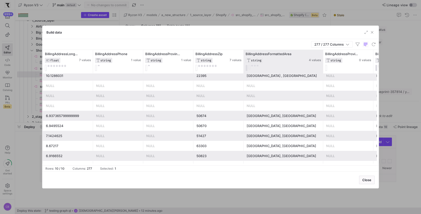
drag, startPoint x: 292, startPoint y: 59, endPoint x: 322, endPoint y: 59, distance: 29.3
click at [322, 59] on div at bounding box center [323, 62] width 2 height 24
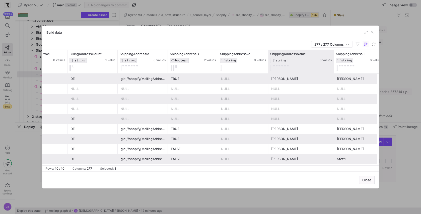
drag, startPoint x: 317, startPoint y: 67, endPoint x: 332, endPoint y: 67, distance: 14.8
click at [332, 67] on div at bounding box center [333, 62] width 2 height 24
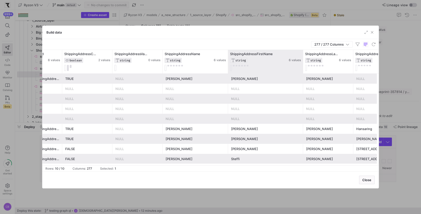
drag, startPoint x: 277, startPoint y: 65, endPoint x: 302, endPoint y: 65, distance: 24.8
click at [302, 65] on div at bounding box center [302, 62] width 2 height 24
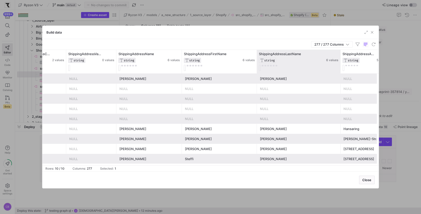
drag, startPoint x: 306, startPoint y: 64, endPoint x: 339, endPoint y: 64, distance: 33.3
click at [339, 64] on div at bounding box center [340, 62] width 2 height 24
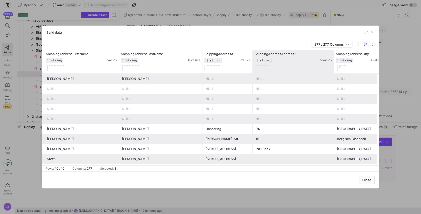
drag, startPoint x: 301, startPoint y: 62, endPoint x: 332, endPoint y: 62, distance: 30.6
click at [332, 62] on div at bounding box center [333, 62] width 2 height 24
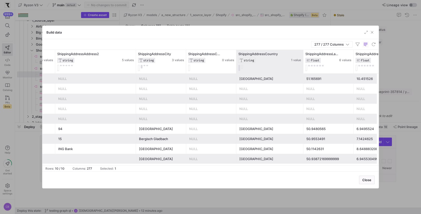
drag, startPoint x: 285, startPoint y: 66, endPoint x: 301, endPoint y: 66, distance: 16.8
click at [302, 66] on div at bounding box center [303, 62] width 2 height 24
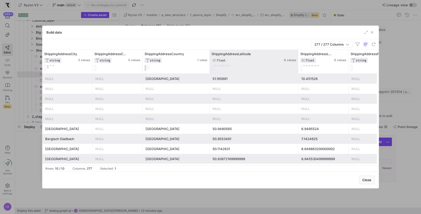
drag, startPoint x: 258, startPoint y: 71, endPoint x: 296, endPoint y: 71, distance: 37.8
click at [297, 71] on div at bounding box center [298, 62] width 2 height 24
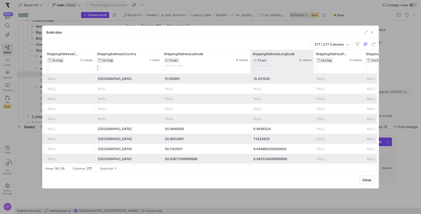
drag, startPoint x: 299, startPoint y: 61, endPoint x: 312, endPoint y: 62, distance: 13.0
click at [312, 62] on div at bounding box center [313, 62] width 2 height 24
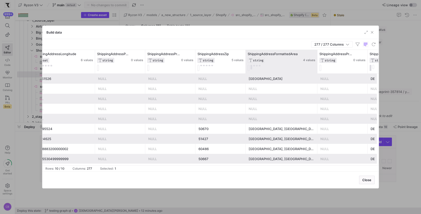
drag, startPoint x: 294, startPoint y: 69, endPoint x: 315, endPoint y: 70, distance: 20.6
click at [316, 70] on div at bounding box center [317, 62] width 2 height 24
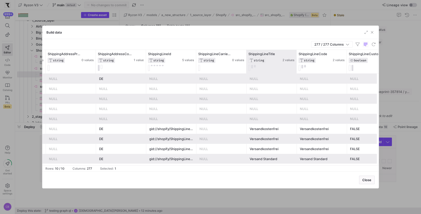
drag, startPoint x: 295, startPoint y: 66, endPoint x: 299, endPoint y: 66, distance: 3.3
click at [297, 66] on div at bounding box center [296, 62] width 2 height 24
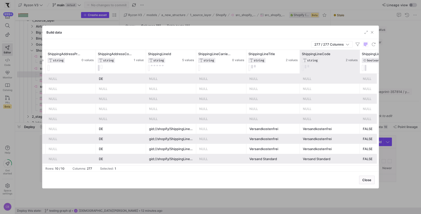
drag, startPoint x: 348, startPoint y: 64, endPoint x: 358, endPoint y: 64, distance: 9.8
click at [358, 64] on div at bounding box center [359, 62] width 2 height 24
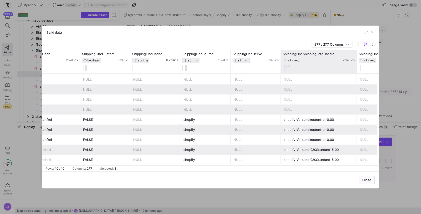
drag, startPoint x: 329, startPoint y: 60, endPoint x: 355, endPoint y: 60, distance: 25.8
click at [355, 60] on div at bounding box center [356, 62] width 2 height 24
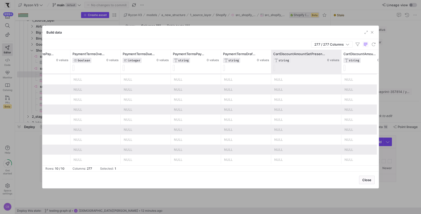
drag, startPoint x: 320, startPoint y: 60, endPoint x: 339, endPoint y: 64, distance: 20.2
click at [340, 64] on div at bounding box center [341, 62] width 2 height 24
drag, startPoint x: 339, startPoint y: 64, endPoint x: 348, endPoint y: 64, distance: 8.5
click at [342, 64] on div at bounding box center [341, 62] width 2 height 24
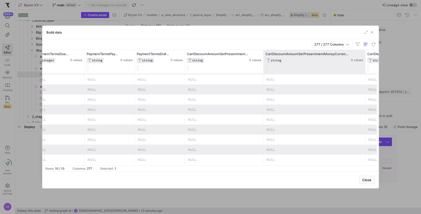
drag, startPoint x: 312, startPoint y: 66, endPoint x: 359, endPoint y: 69, distance: 47.0
click at [364, 69] on div at bounding box center [365, 62] width 2 height 24
